Goal: Contribute content

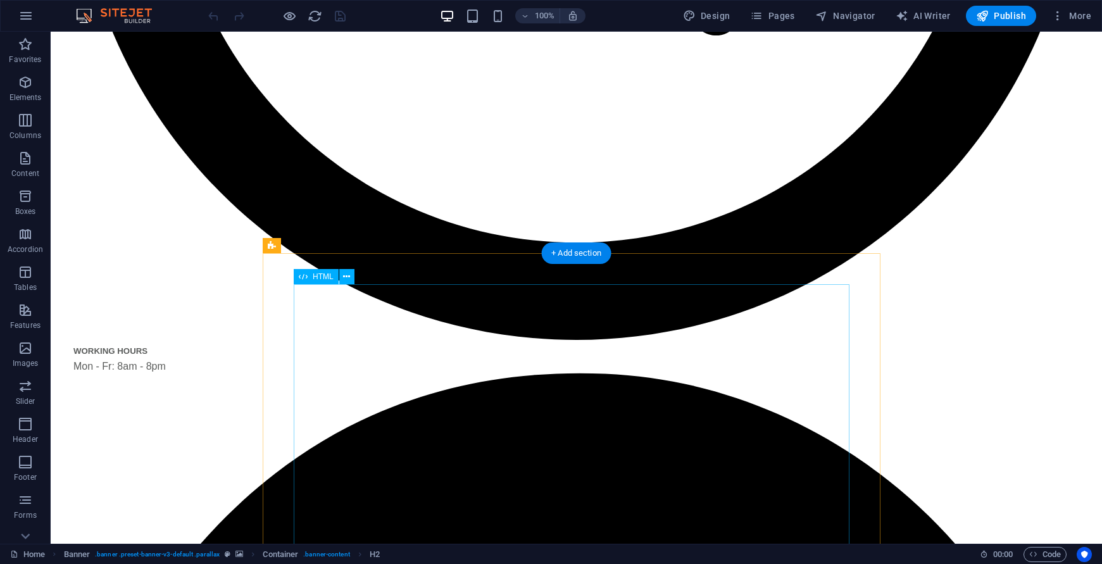
scroll to position [1013, 0]
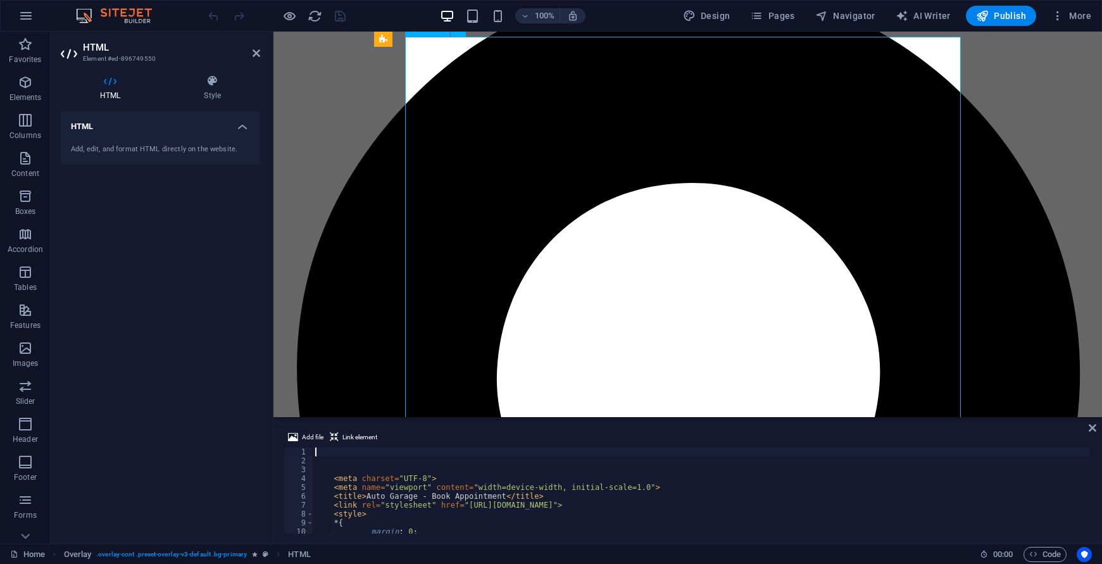
scroll to position [918, 0]
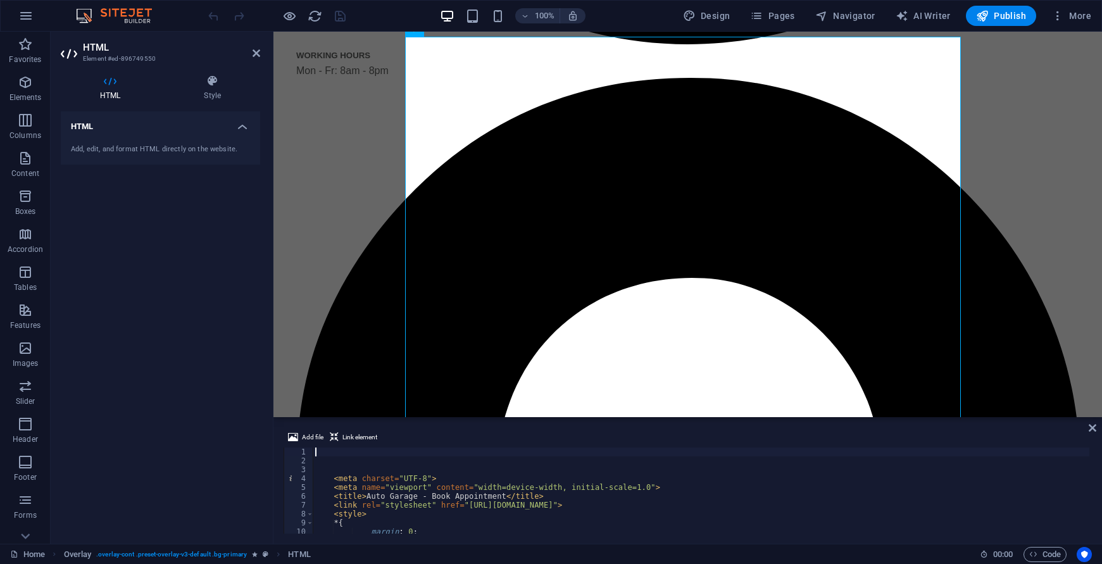
click at [811, 512] on div "< meta charset = "UTF-8" > < meta name = "viewport" content = "width=device-wid…" at bounding box center [701, 500] width 777 height 104
type textarea "<style>"
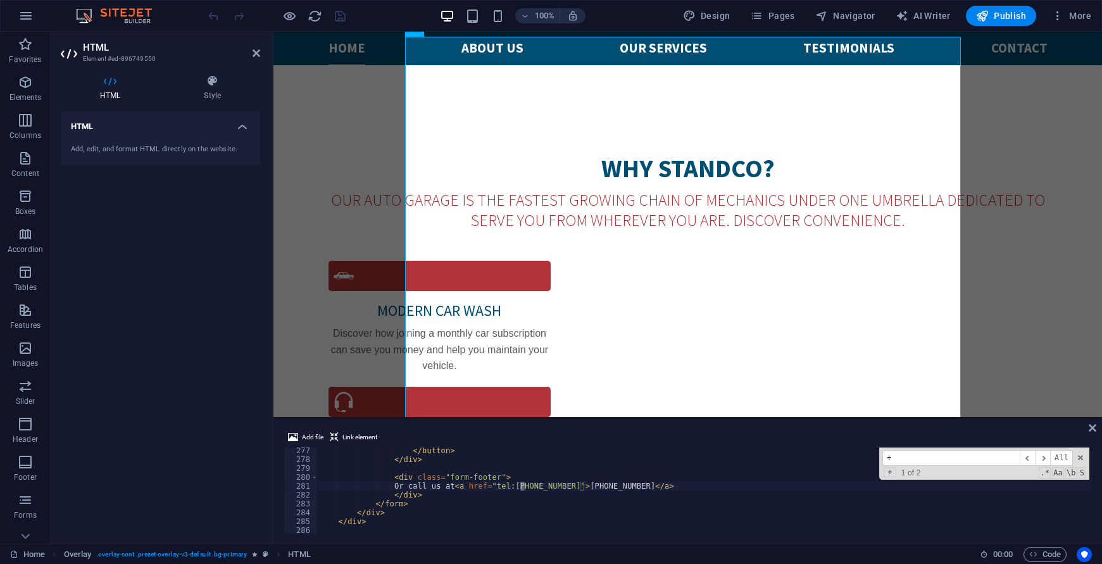
scroll to position [2448, 0]
type input "+90"
click at [574, 487] on div "</ button > </ div > < div class = "form-footer" > Or call us at < a href = "te…" at bounding box center [703, 498] width 773 height 104
drag, startPoint x: 566, startPoint y: 491, endPoint x: 533, endPoint y: 491, distance: 32.9
click at [533, 491] on div "</ button > </ div > < div class = "form-footer" > Or call us at < a href = "te…" at bounding box center [703, 498] width 773 height 104
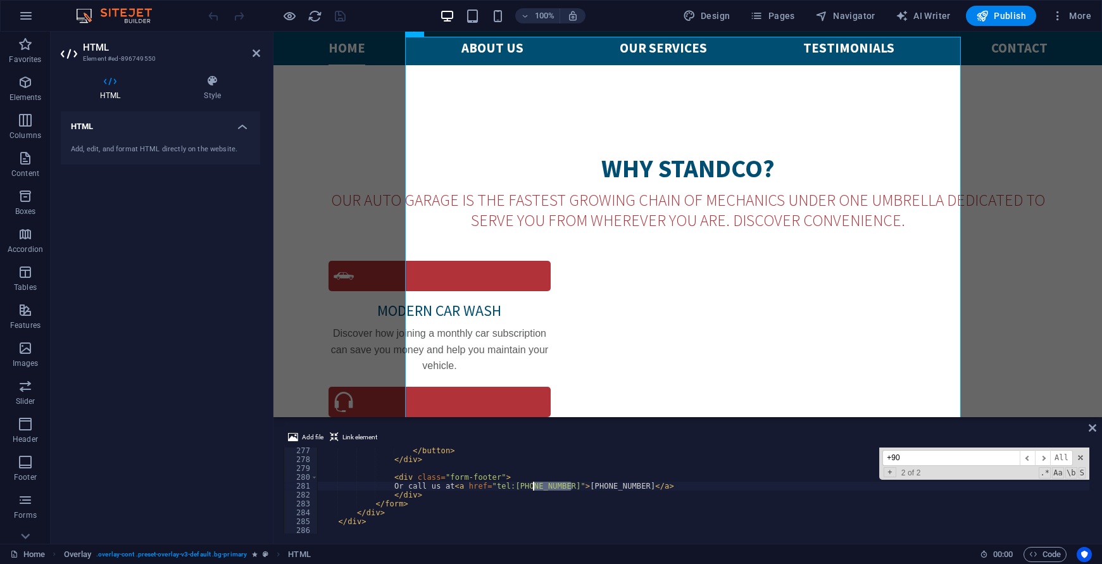
drag, startPoint x: 572, startPoint y: 485, endPoint x: 534, endPoint y: 486, distance: 38.0
click at [534, 486] on div "</ button > </ div > < div class = "form-footer" > Or call us at < a href = "te…" at bounding box center [703, 498] width 773 height 104
paste textarea "[PHONE_NUMBER]"
click at [567, 488] on div "</ button > </ div > < div class = "form-footer" > Or call us at < a href = "te…" at bounding box center [703, 498] width 773 height 104
click at [552, 493] on div "</ button > </ div > < div class = "form-footer" > Or call us at < a href = "te…" at bounding box center [703, 498] width 773 height 104
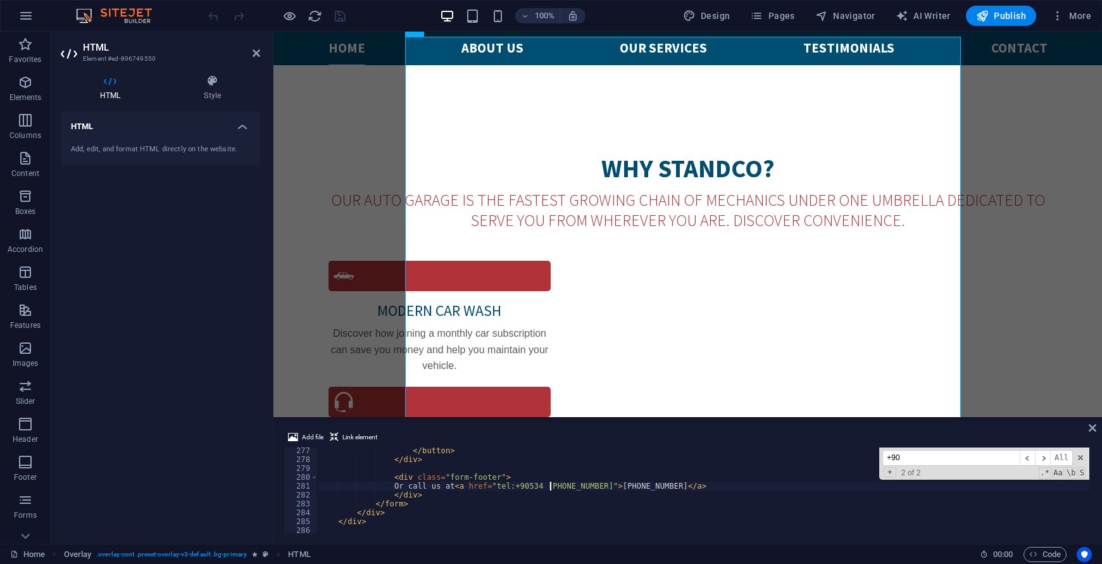
click at [551, 486] on div "</ button > </ div > < div class = "form-footer" > Or call us at < a href = "te…" at bounding box center [703, 498] width 773 height 104
drag, startPoint x: 648, startPoint y: 486, endPoint x: 601, endPoint y: 486, distance: 46.9
click at [601, 486] on div "</ button > </ div > < div class = "form-footer" > Or call us at < a href = "te…" at bounding box center [703, 498] width 773 height 104
paste textarea "[PHONE_NUMBER]"
type textarea "Or call us at <a href="tel:[PHONE_NUMBER]">[PHONE_NUMBER]</a>"
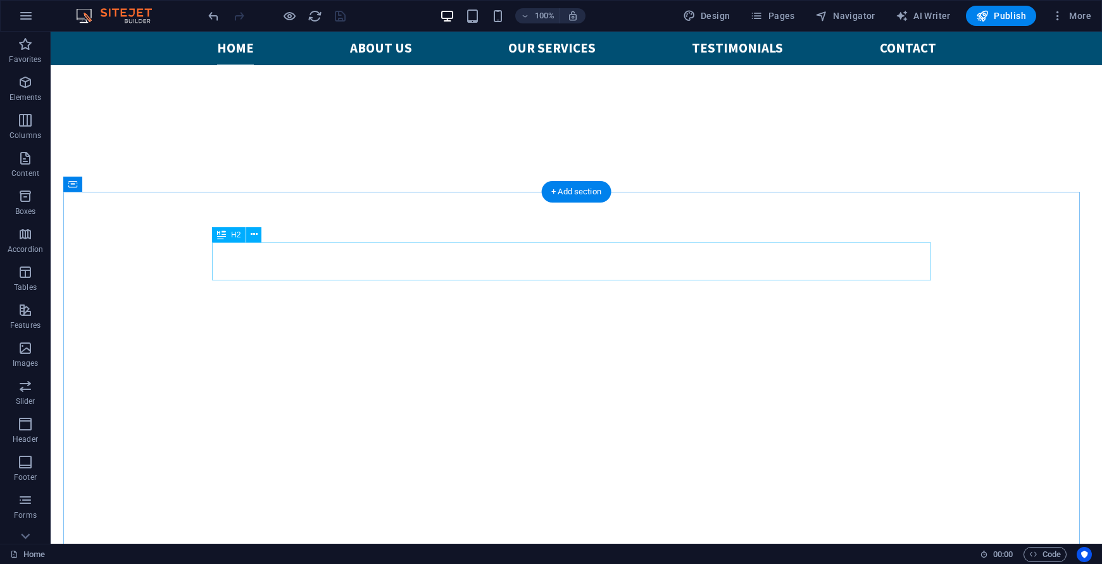
scroll to position [253, 0]
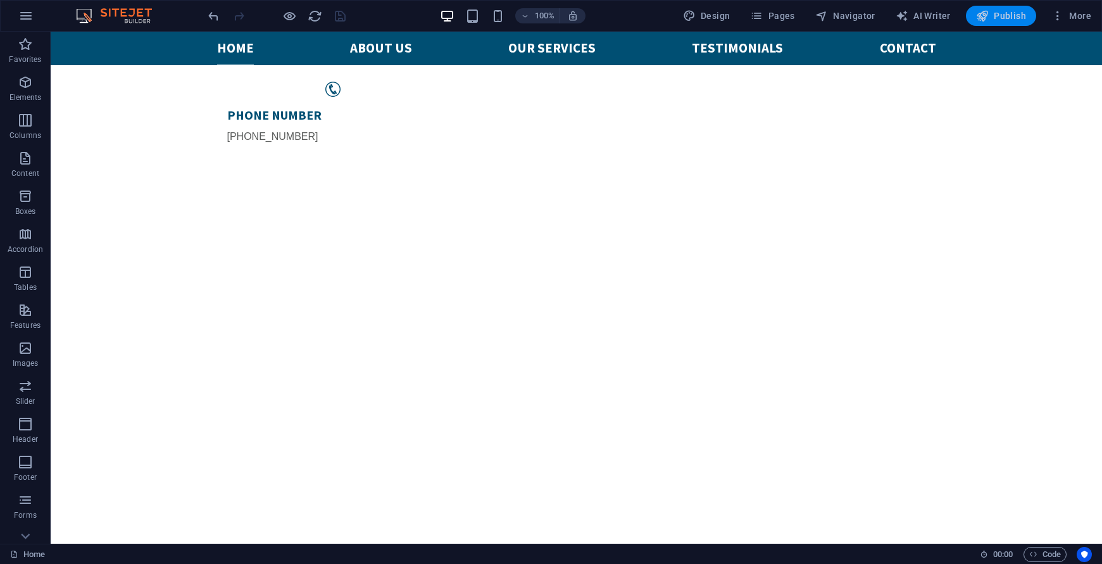
click at [1015, 20] on span "Publish" at bounding box center [1001, 15] width 50 height 13
